Goal: Task Accomplishment & Management: Manage account settings

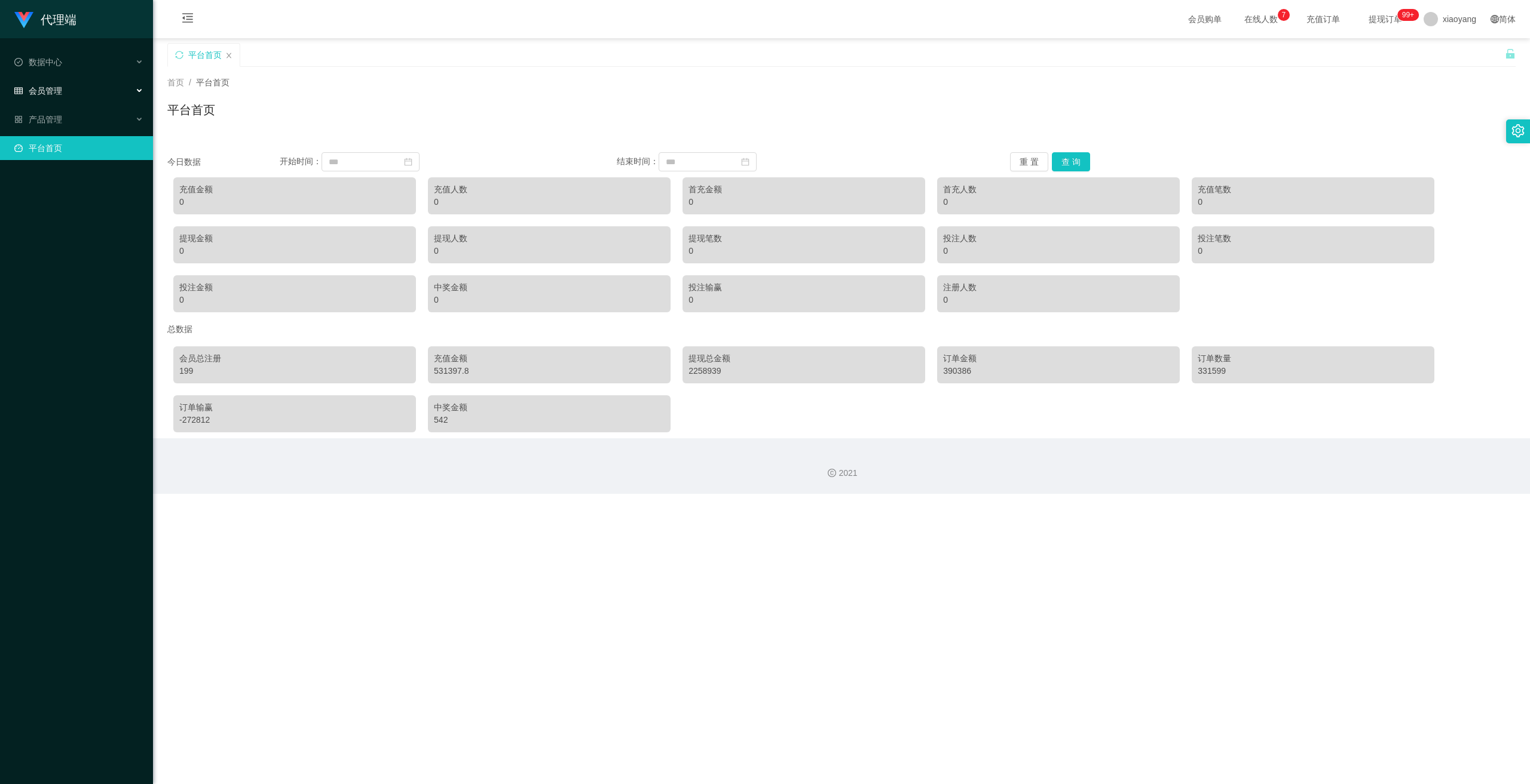
click at [73, 94] on div "会员管理" at bounding box center [76, 90] width 153 height 24
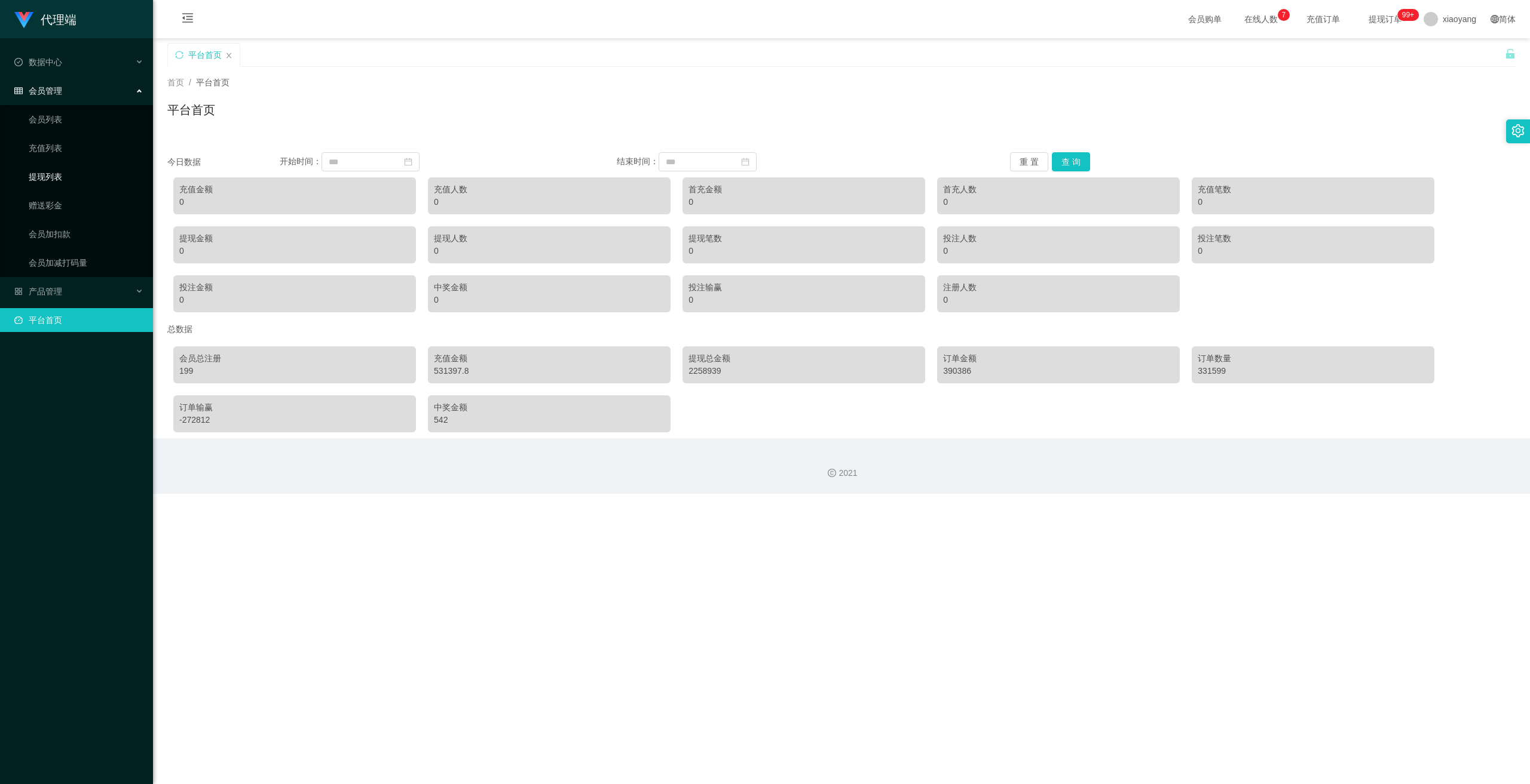
click at [59, 184] on link "提现列表" at bounding box center [86, 177] width 115 height 24
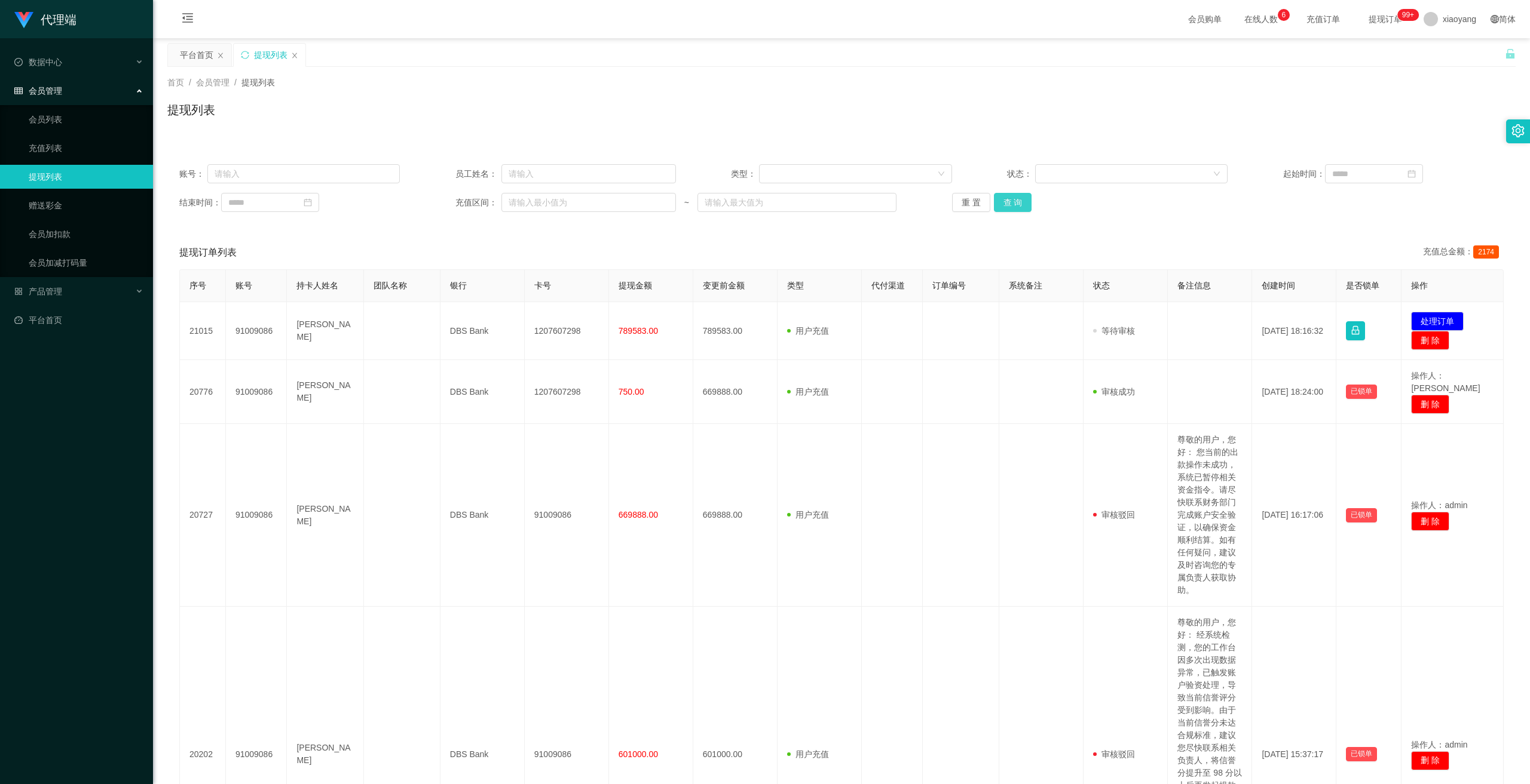
click at [1021, 200] on button "查 询" at bounding box center [1013, 202] width 39 height 19
click at [1472, 19] on div "xiaoyang" at bounding box center [1450, 19] width 67 height 39
click at [1455, 52] on span "退出登录" at bounding box center [1442, 52] width 33 height 9
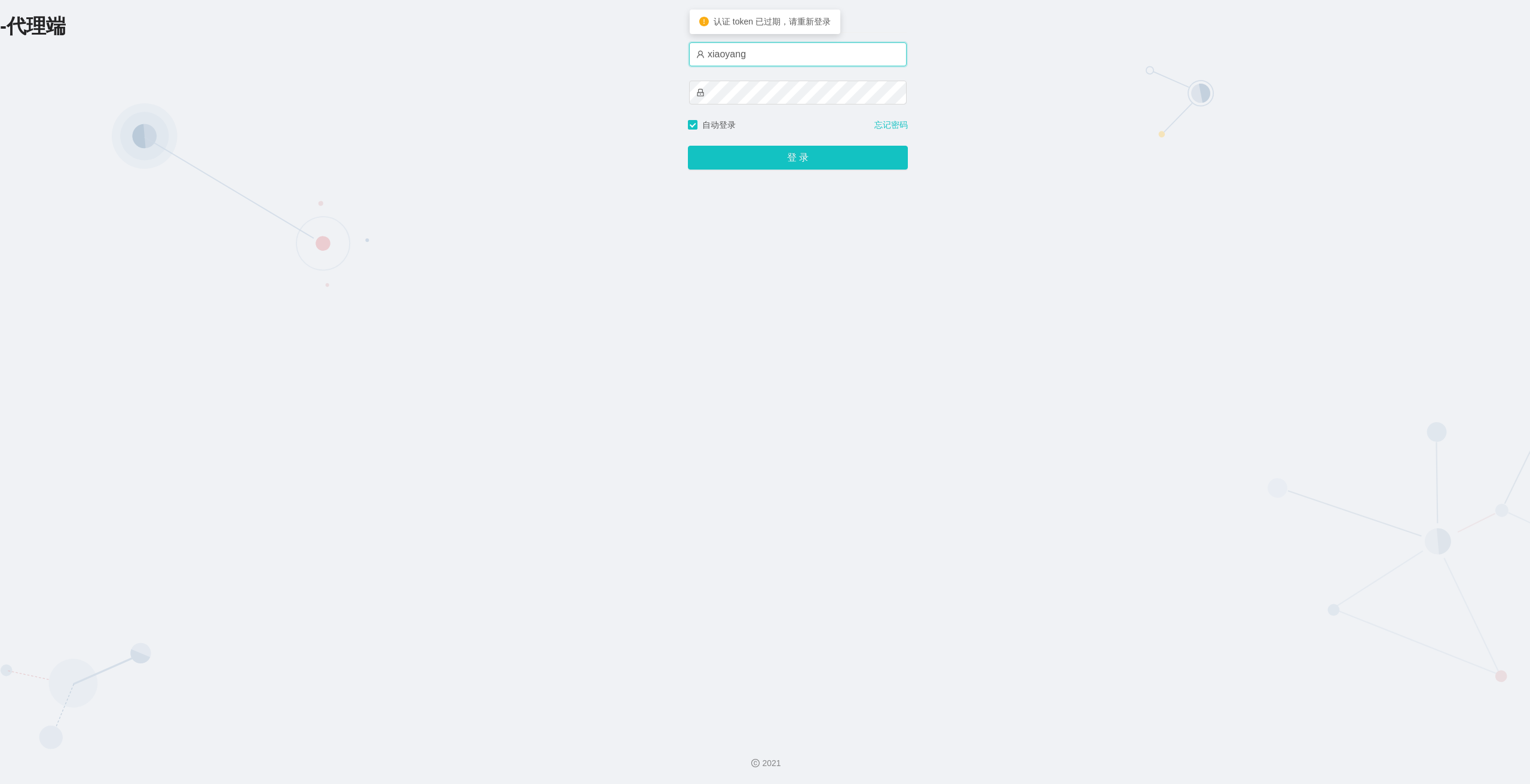
click at [762, 59] on input "xiaoyang" at bounding box center [798, 54] width 218 height 24
type input "laosan"
click at [688, 146] on button "登 录" at bounding box center [797, 157] width 220 height 24
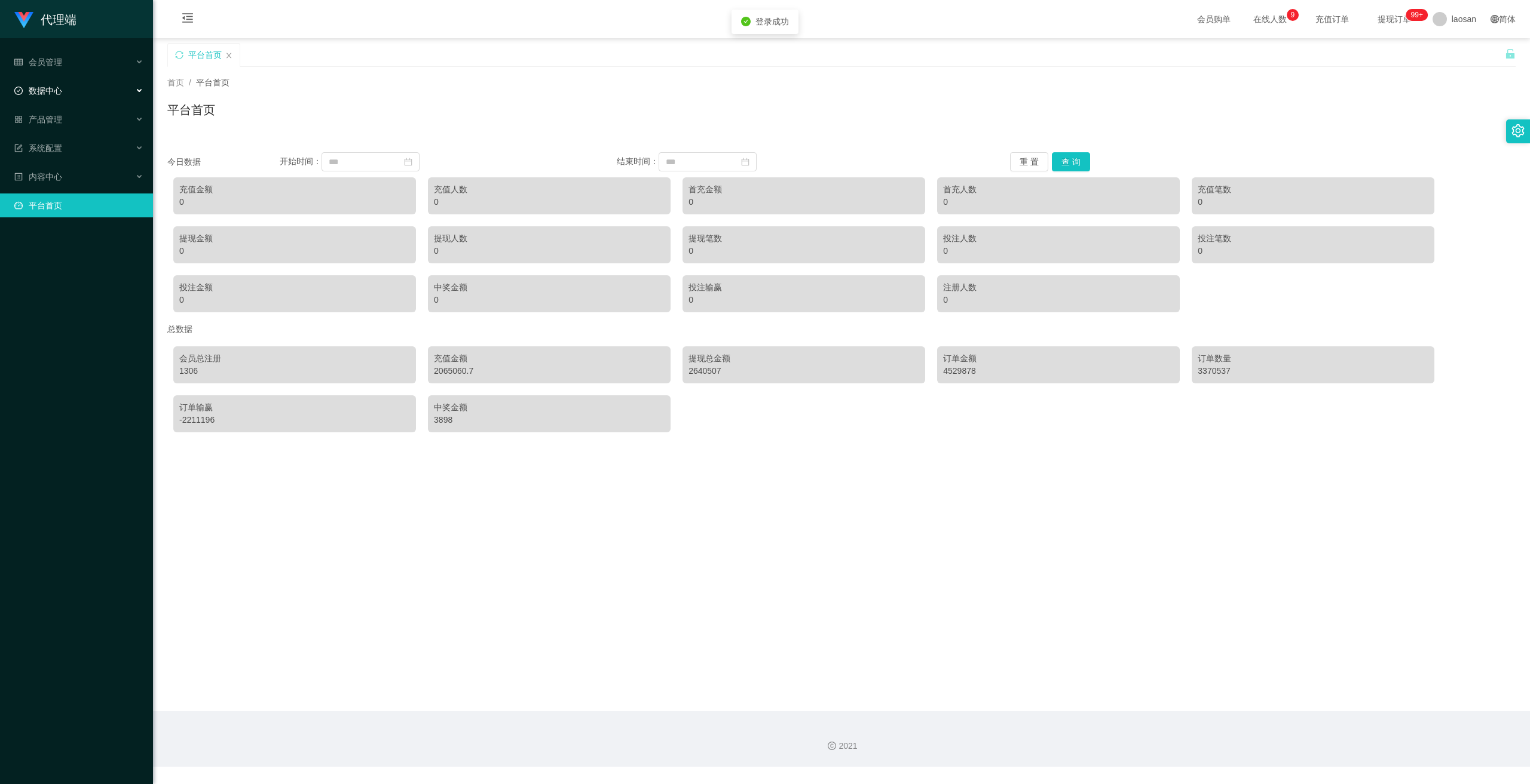
drag, startPoint x: 73, startPoint y: 93, endPoint x: 76, endPoint y: 100, distance: 7.6
click at [73, 93] on div "数据中心" at bounding box center [76, 90] width 153 height 24
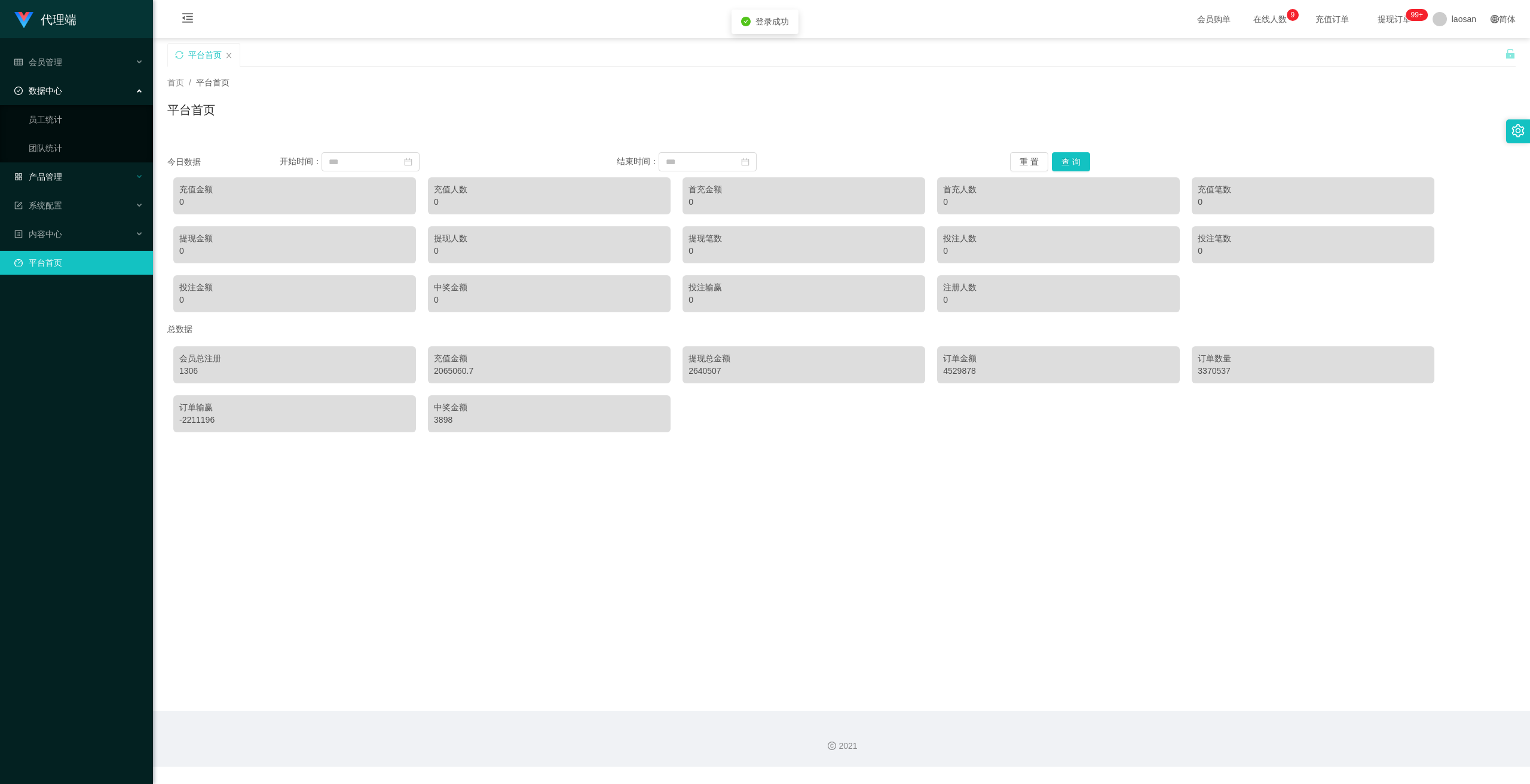
click at [75, 167] on div "产品管理" at bounding box center [76, 177] width 153 height 24
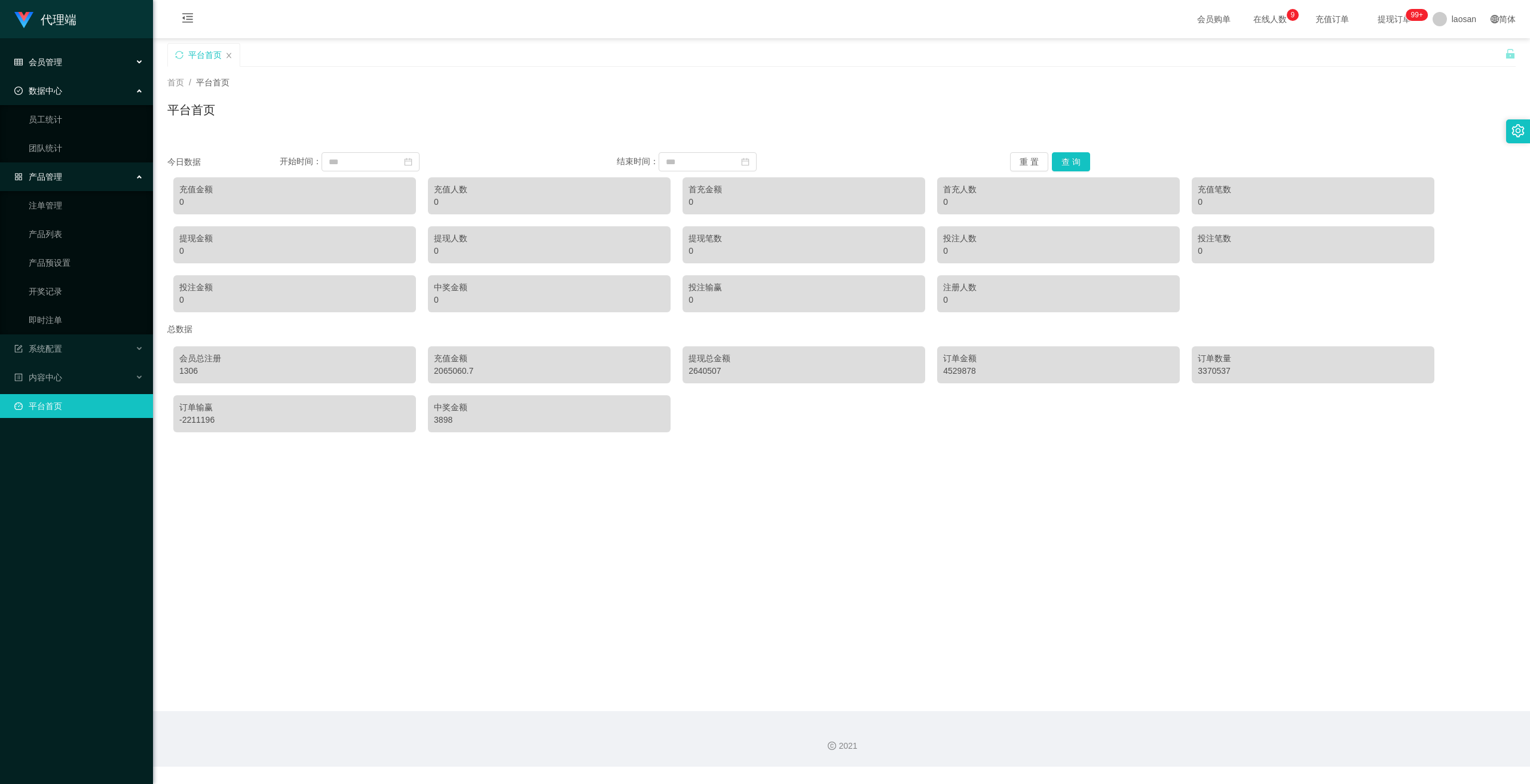
click at [77, 68] on div "会员管理" at bounding box center [76, 62] width 153 height 24
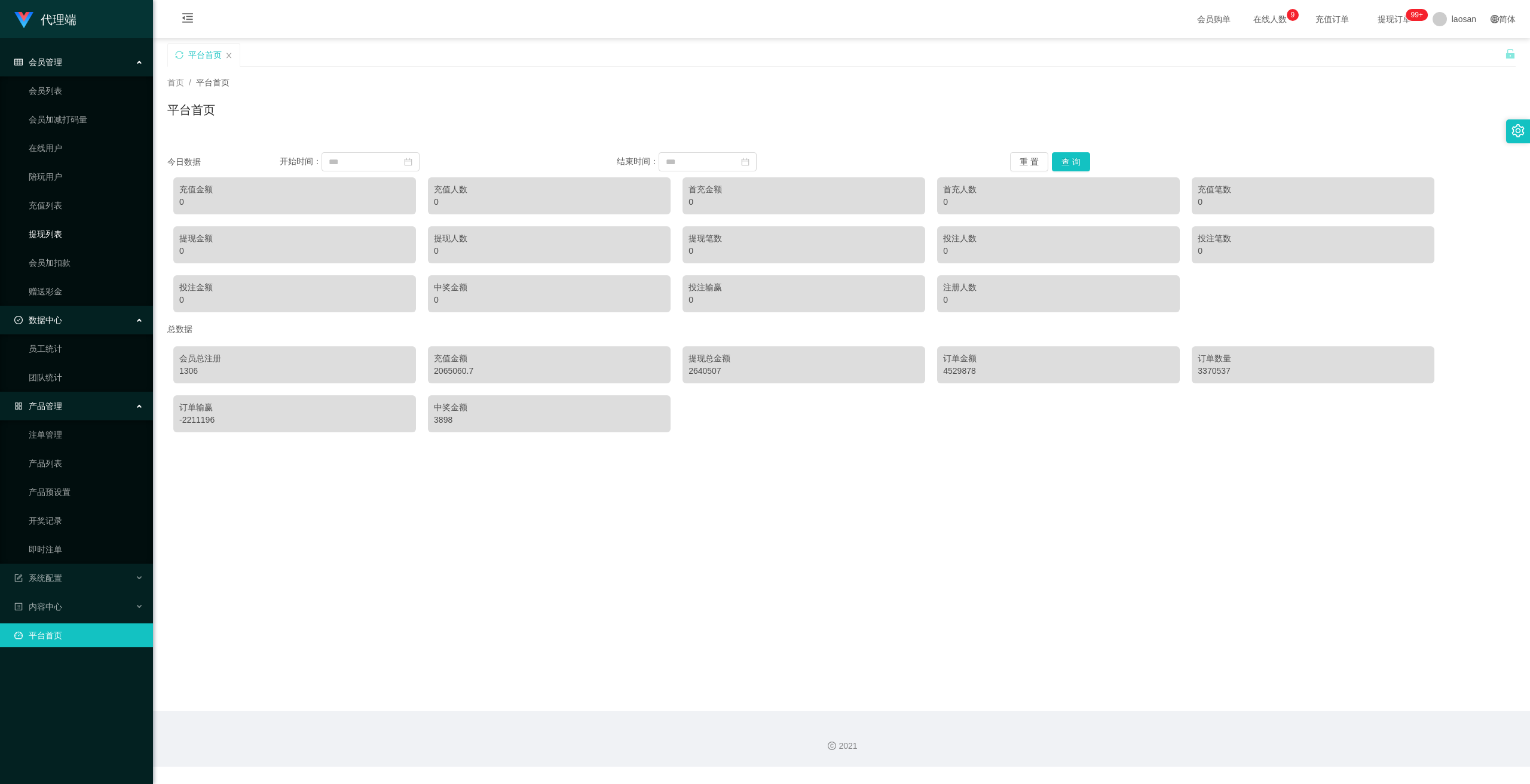
click at [67, 228] on link "提现列表" at bounding box center [86, 234] width 115 height 24
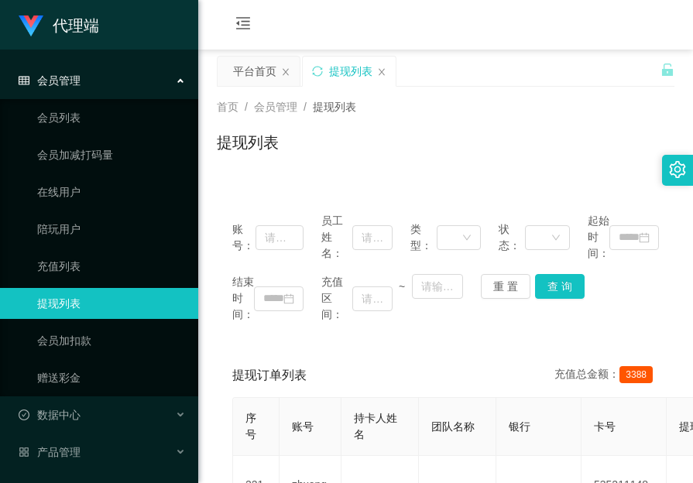
click at [648, 94] on div "首页 / 会员管理 / 提现列表 / 提现列表" at bounding box center [445, 133] width 495 height 92
